Goal: Transaction & Acquisition: Purchase product/service

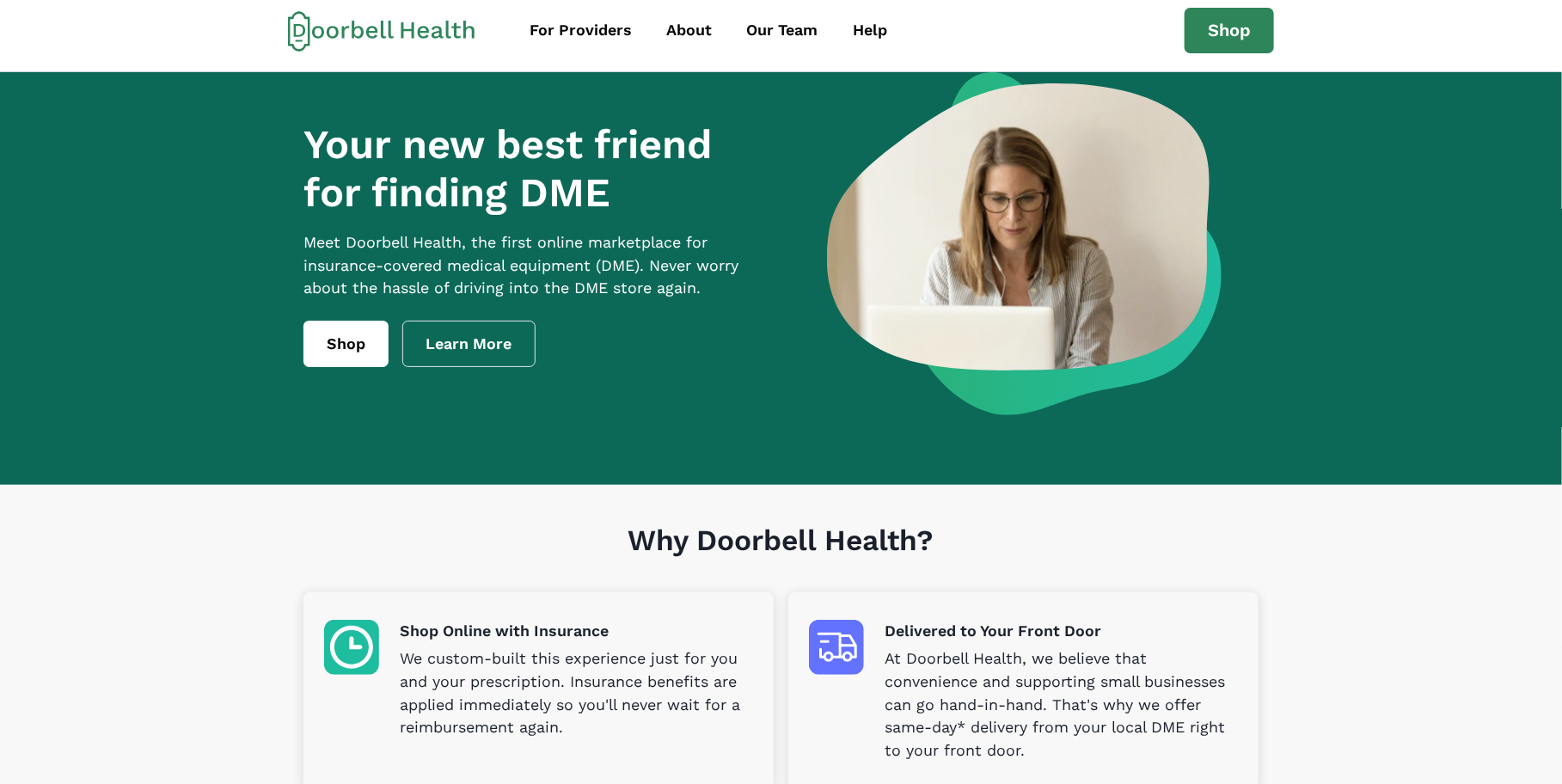
scroll to position [6, 0]
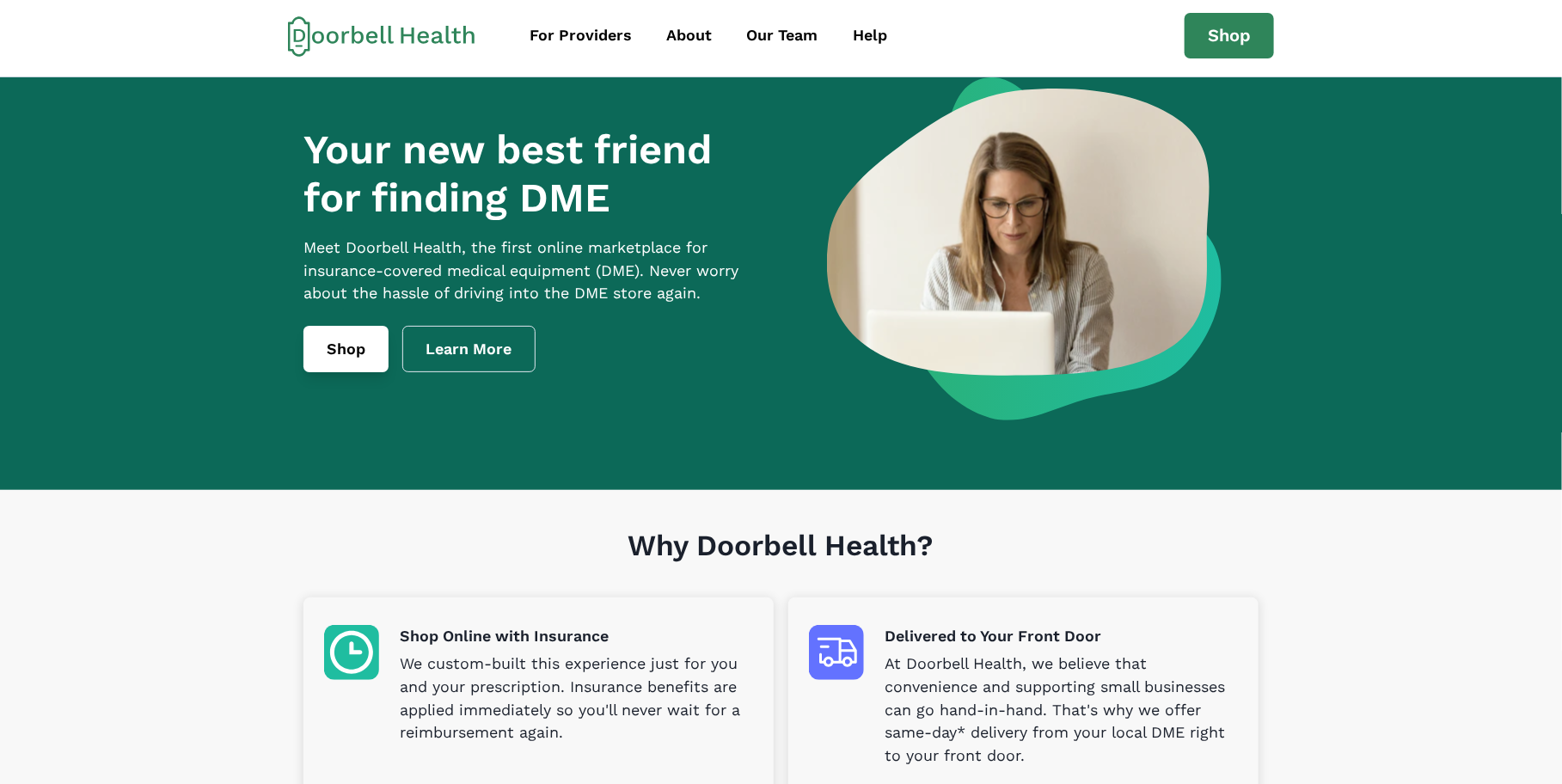
click at [330, 367] on link "Shop" at bounding box center [346, 349] width 85 height 47
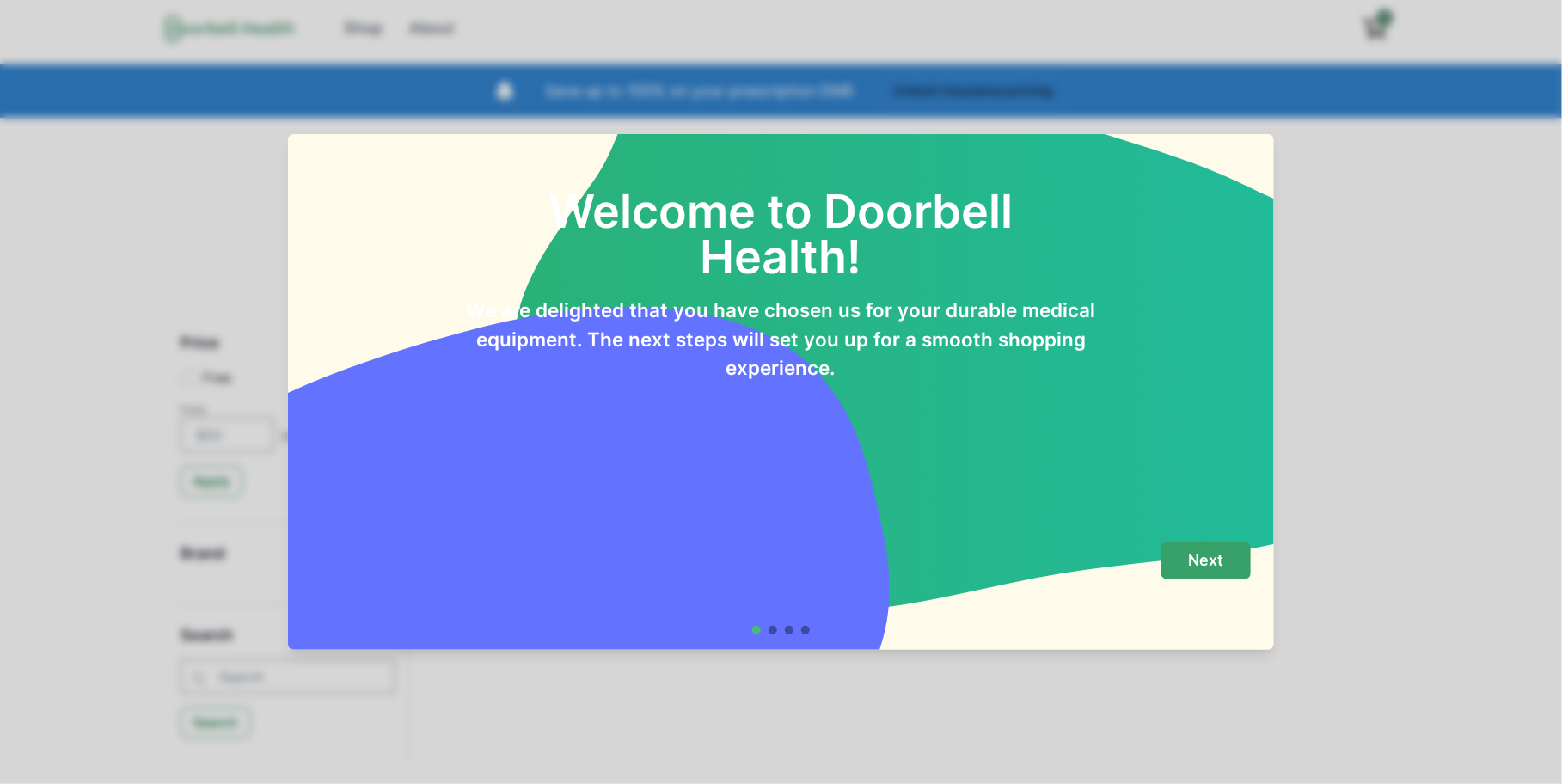
click at [1221, 561] on p "Next" at bounding box center [1207, 561] width 35 height 19
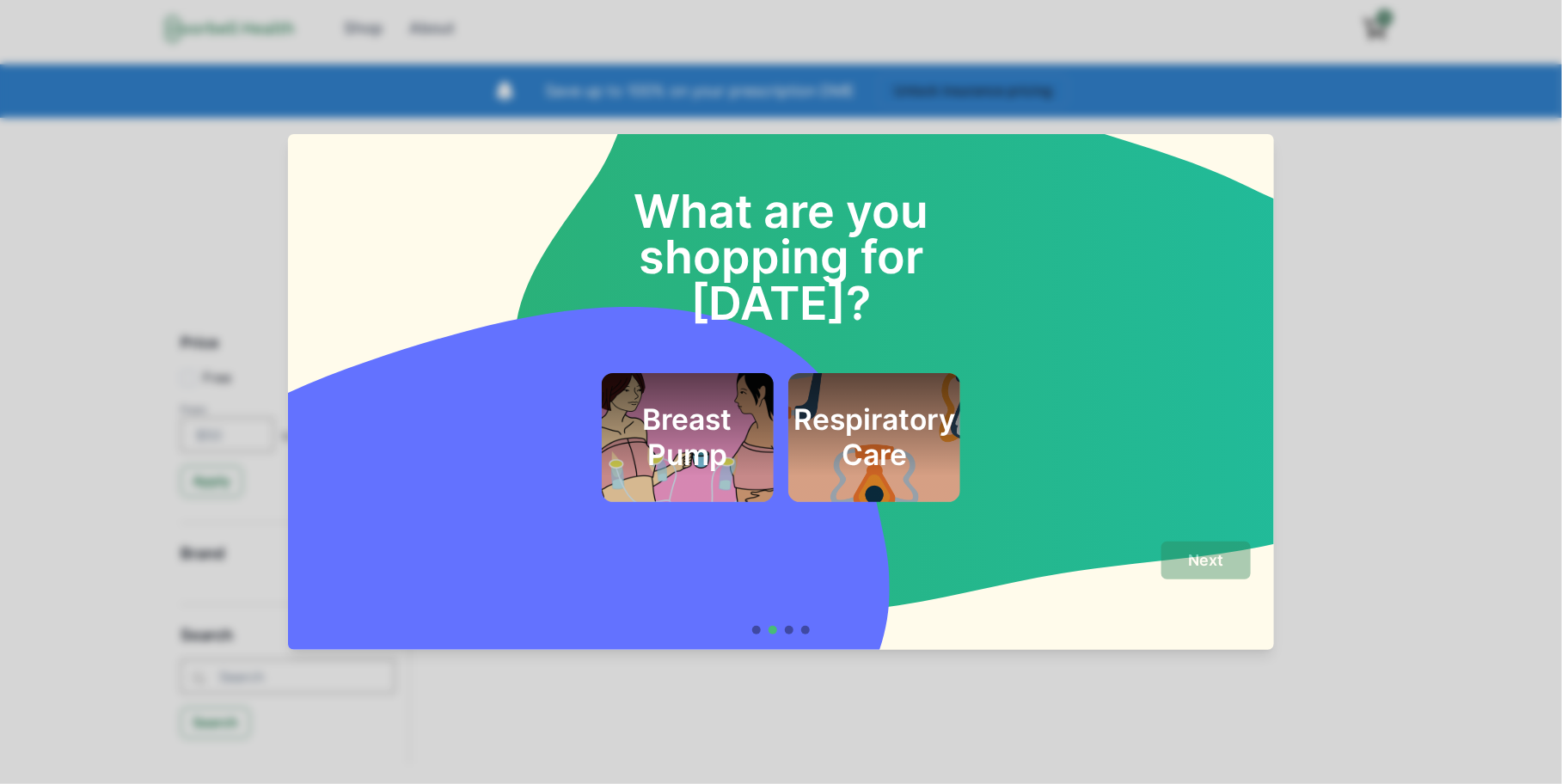
click at [900, 402] on h2 "Respiratory Care" at bounding box center [875, 437] width 162 height 70
click at [1195, 555] on p "Next" at bounding box center [1207, 561] width 35 height 19
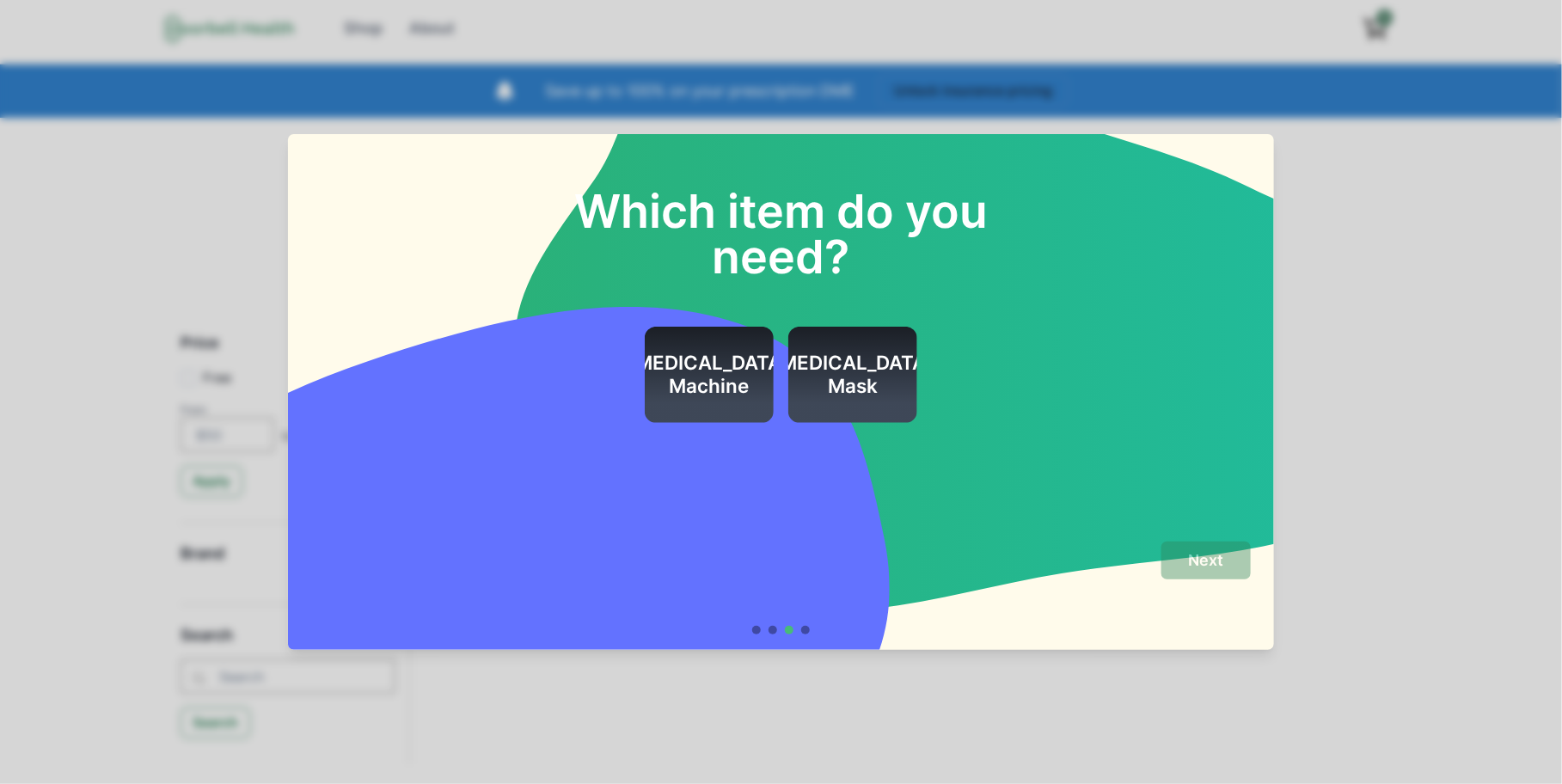
click at [729, 377] on h2 "[MEDICAL_DATA] Machine" at bounding box center [710, 375] width 162 height 47
click at [1207, 566] on p "Next" at bounding box center [1207, 561] width 35 height 19
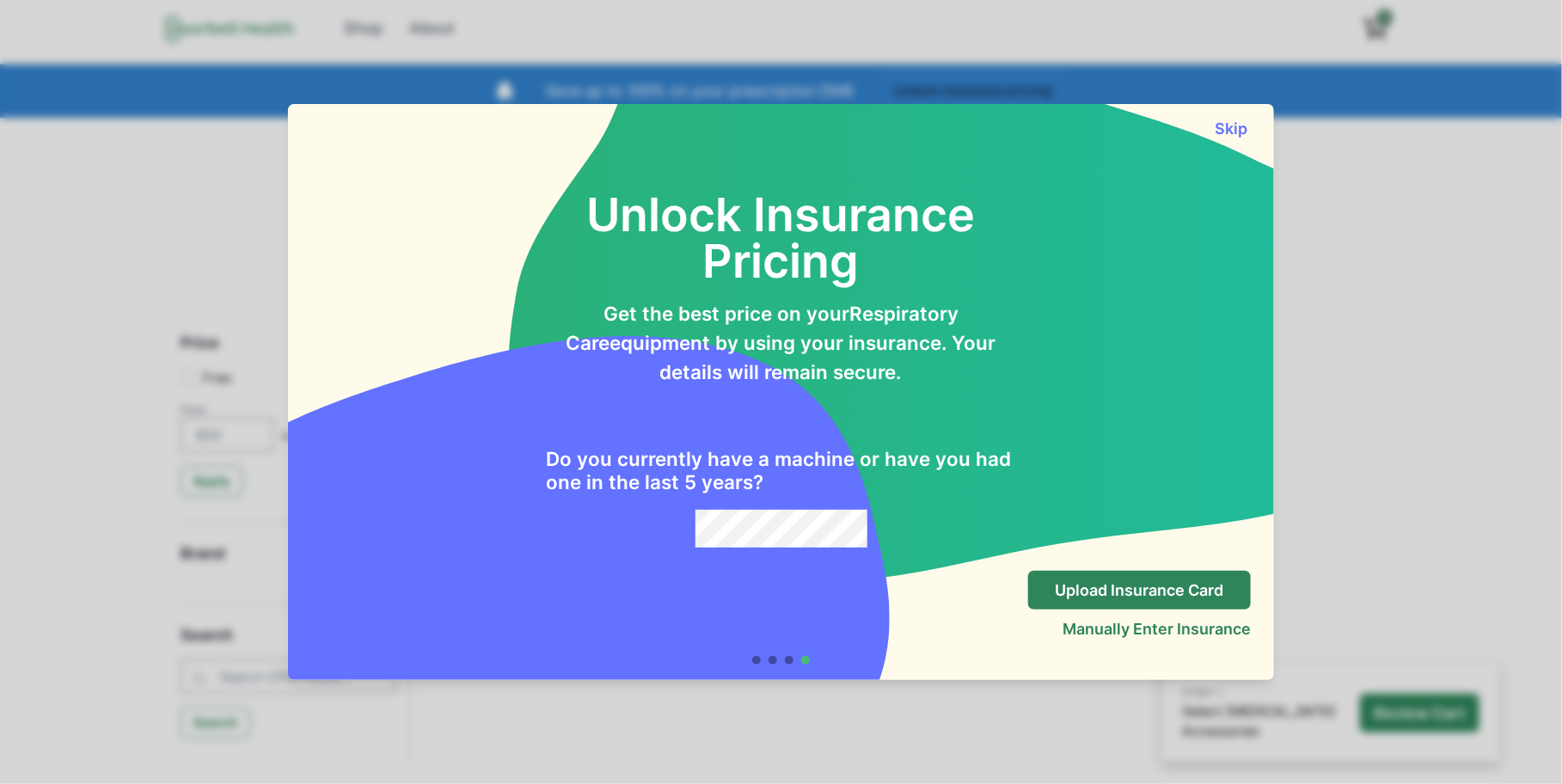
click at [1214, 112] on div "Skip" at bounding box center [781, 121] width 986 height 34
click at [1222, 130] on button "Skip" at bounding box center [1232, 128] width 39 height 18
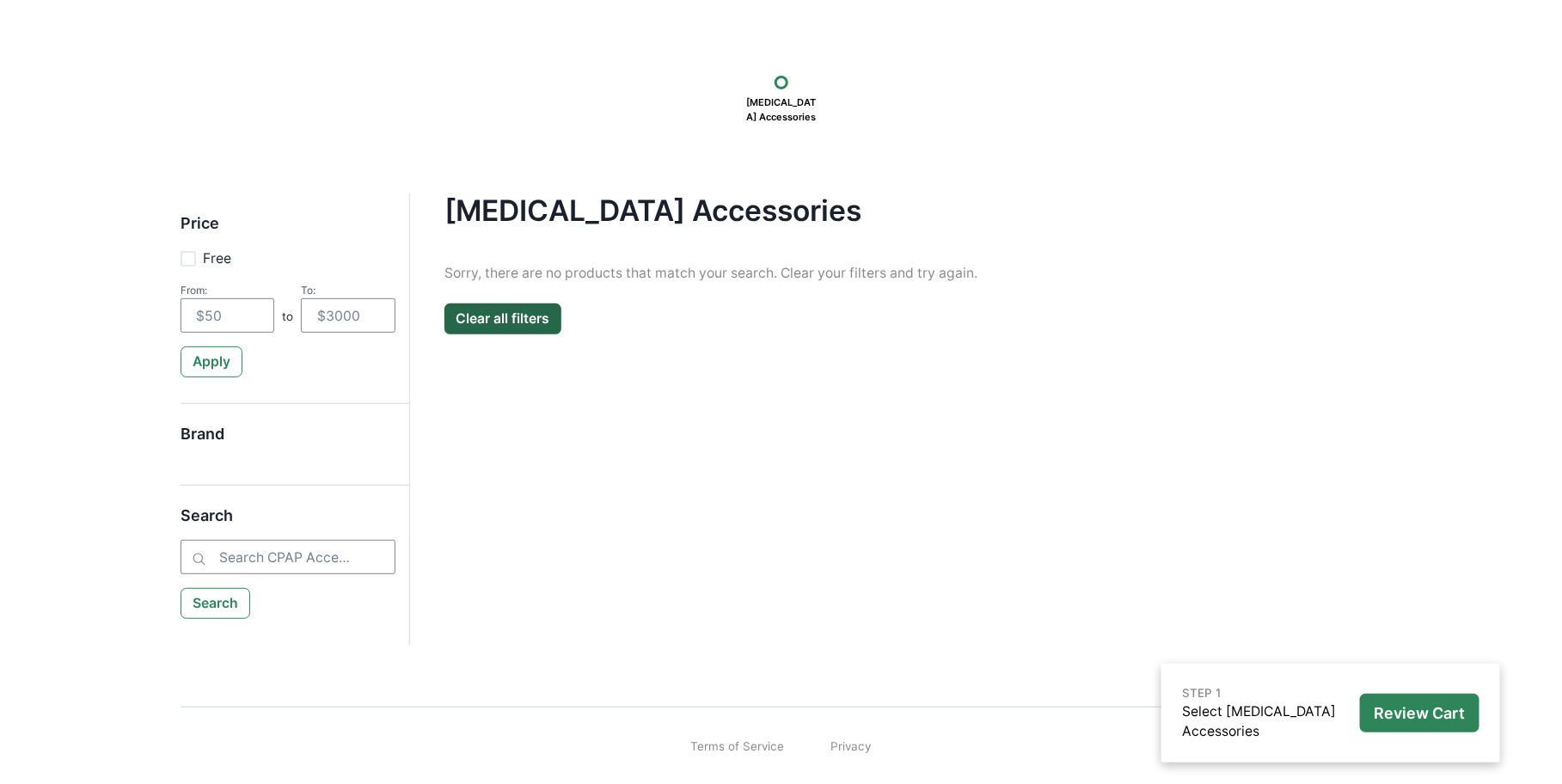
scroll to position [106, 0]
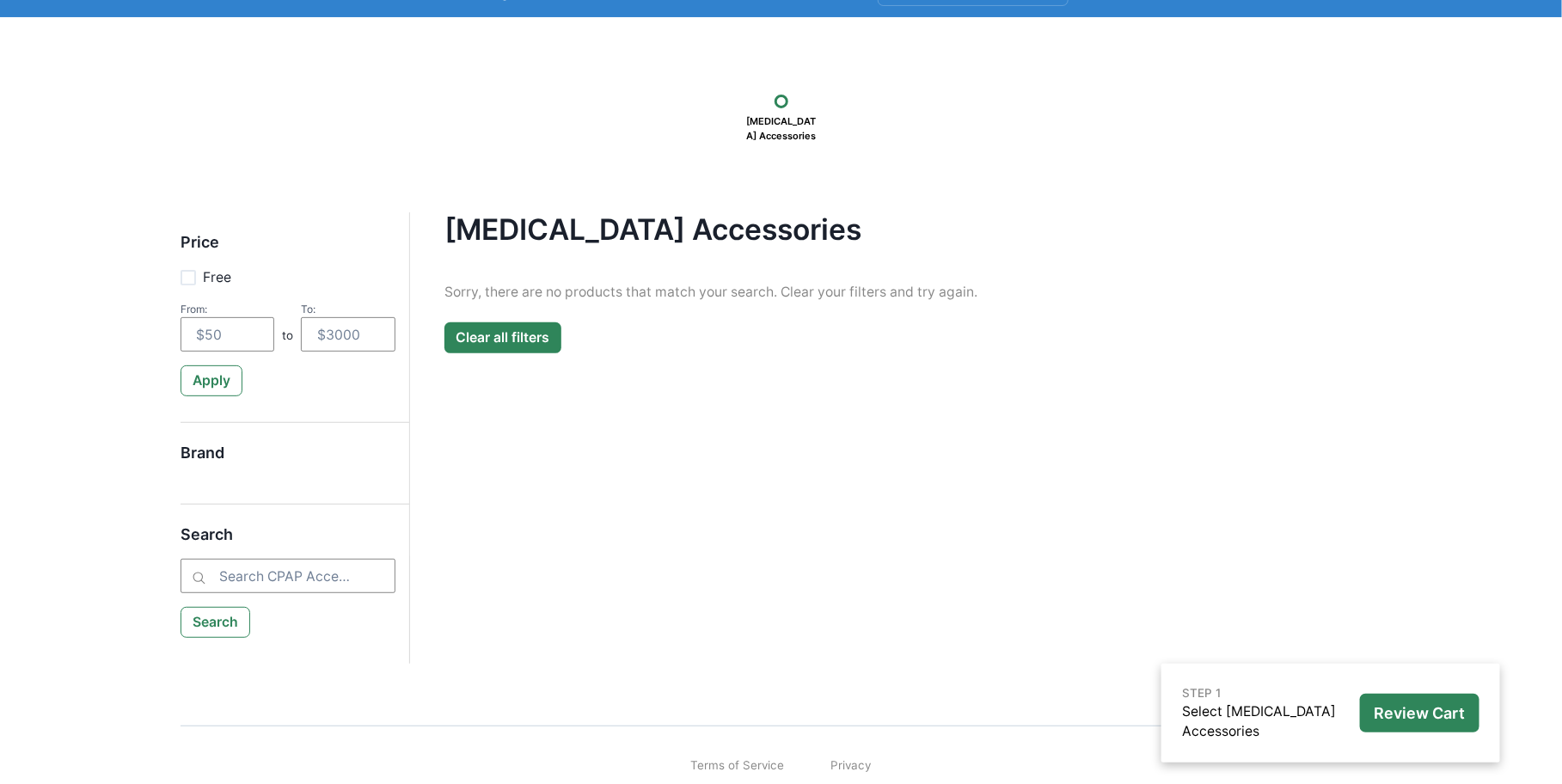
click at [511, 328] on button "Clear all filters" at bounding box center [503, 337] width 117 height 31
click at [511, 340] on button "Clear all filters" at bounding box center [503, 337] width 117 height 31
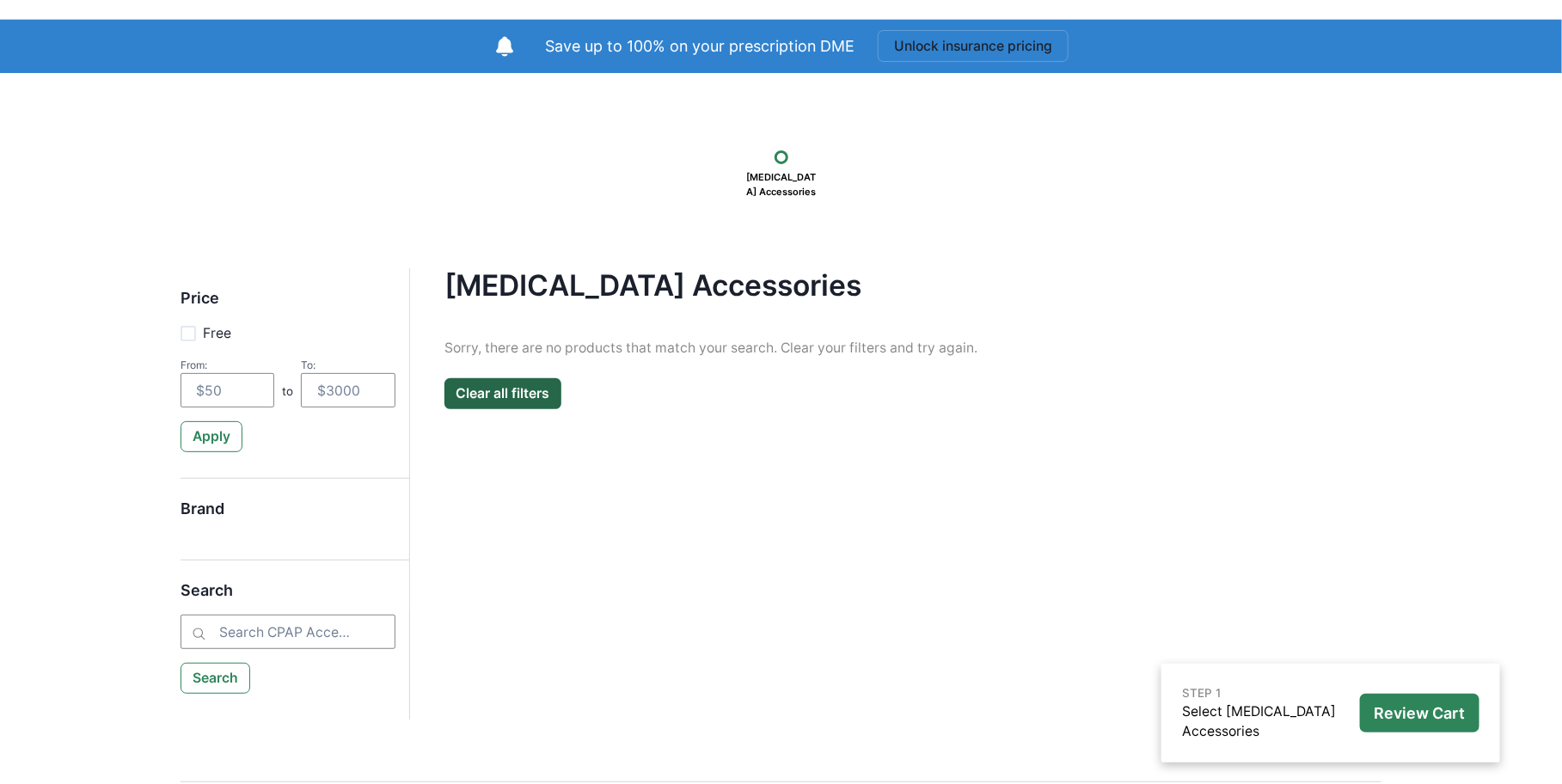
scroll to position [0, 0]
